Goal: Transaction & Acquisition: Purchase product/service

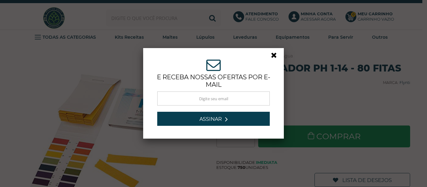
click at [271, 56] on link at bounding box center [276, 56] width 11 height 11
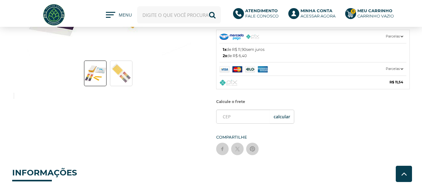
scroll to position [125, 0]
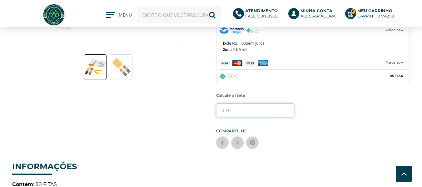
click at [248, 108] on input "tel" at bounding box center [255, 110] width 78 height 14
type input "18136-540"
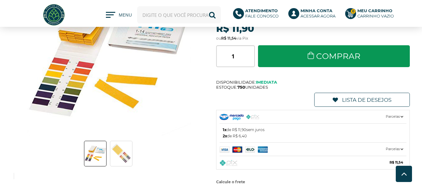
scroll to position [0, 0]
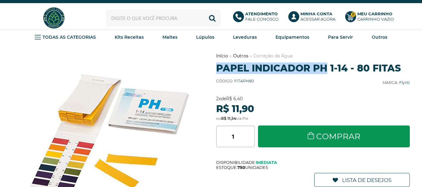
drag, startPoint x: 218, startPoint y: 65, endPoint x: 328, endPoint y: 71, distance: 110.2
click at [328, 71] on h1 "Papel Indicador PH 1-14 - 80 Fitas" at bounding box center [313, 69] width 194 height 12
copy h1 "Papel Indicador PH"
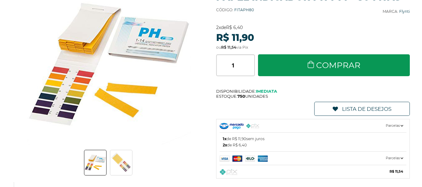
scroll to position [94, 0]
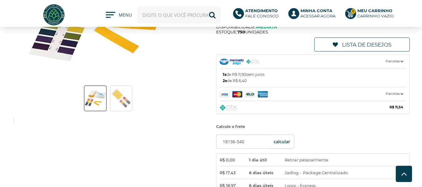
click at [225, 95] on img at bounding box center [250, 94] width 61 height 6
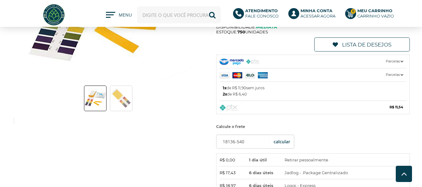
click at [196, 95] on ul at bounding box center [109, 99] width 175 height 28
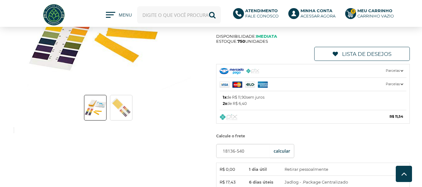
scroll to position [0, 0]
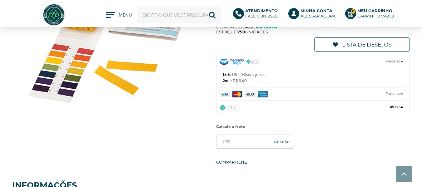
scroll to position [94, 0]
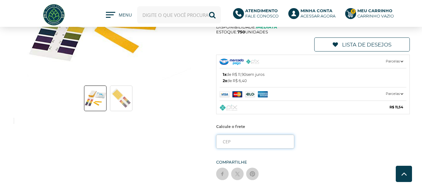
click at [249, 140] on input "tel" at bounding box center [255, 142] width 78 height 14
type input "18136-540"
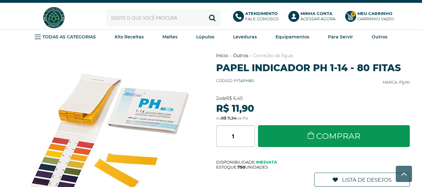
scroll to position [0, 0]
